Goal: Find contact information: Find contact information

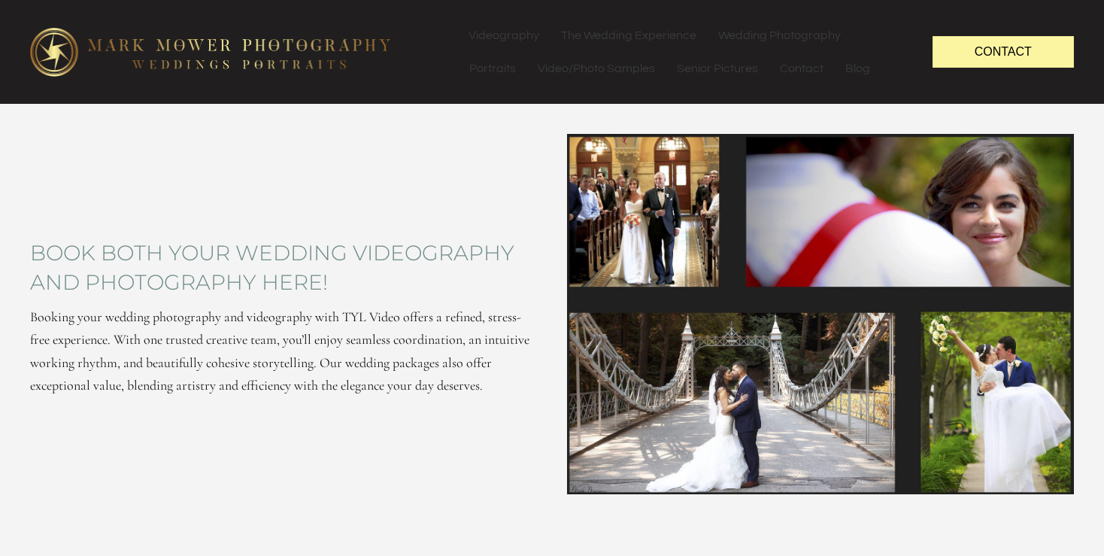
drag, startPoint x: 589, startPoint y: 117, endPoint x: 499, endPoint y: 160, distance: 100.2
click at [502, 165] on div "Book both your wedding videography and photography here! Booking your wedding p…" at bounding box center [283, 314] width 537 height 390
click at [1036, 56] on link "Contact" at bounding box center [1003, 51] width 141 height 31
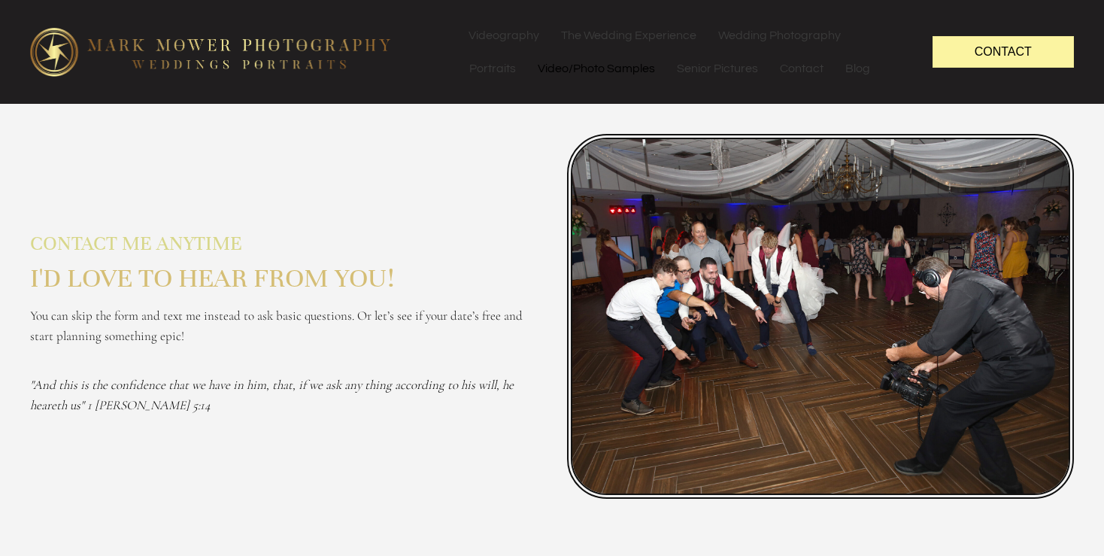
click at [611, 68] on link "Video/Photo Samples" at bounding box center [596, 68] width 138 height 33
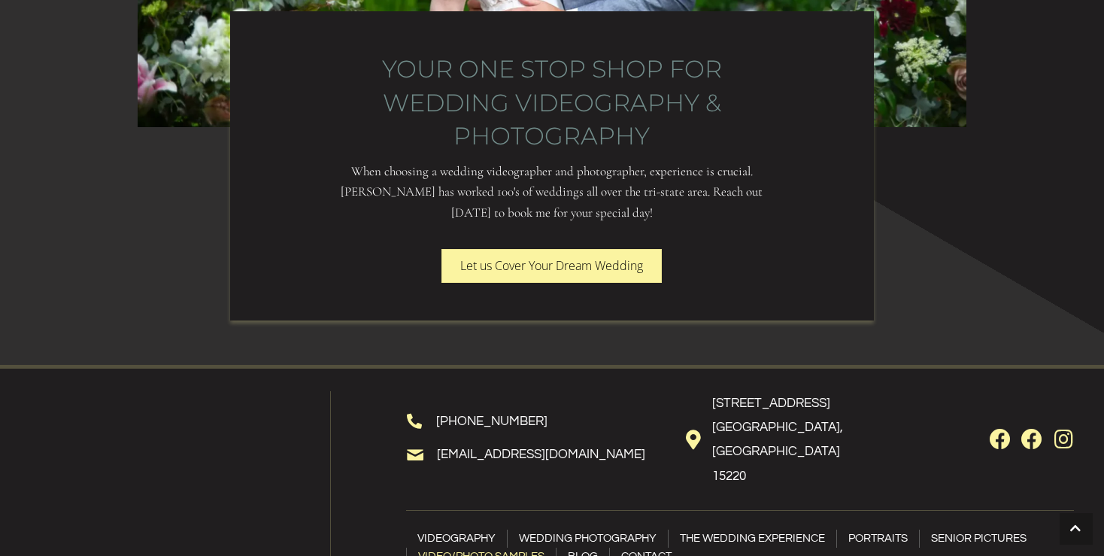
scroll to position [2832, 0]
